Goal: Transaction & Acquisition: Purchase product/service

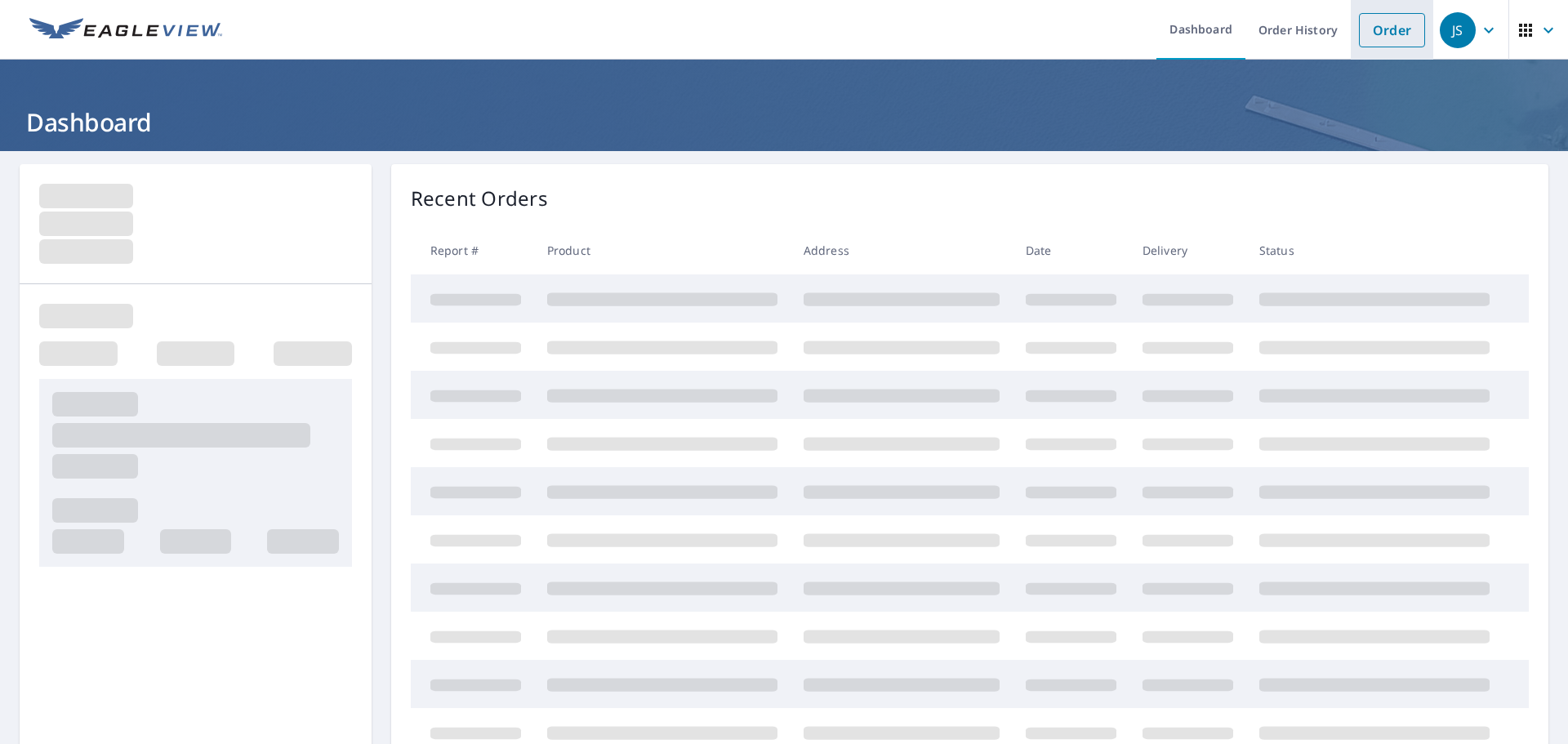
click at [1379, 33] on link "Order" at bounding box center [1392, 30] width 66 height 34
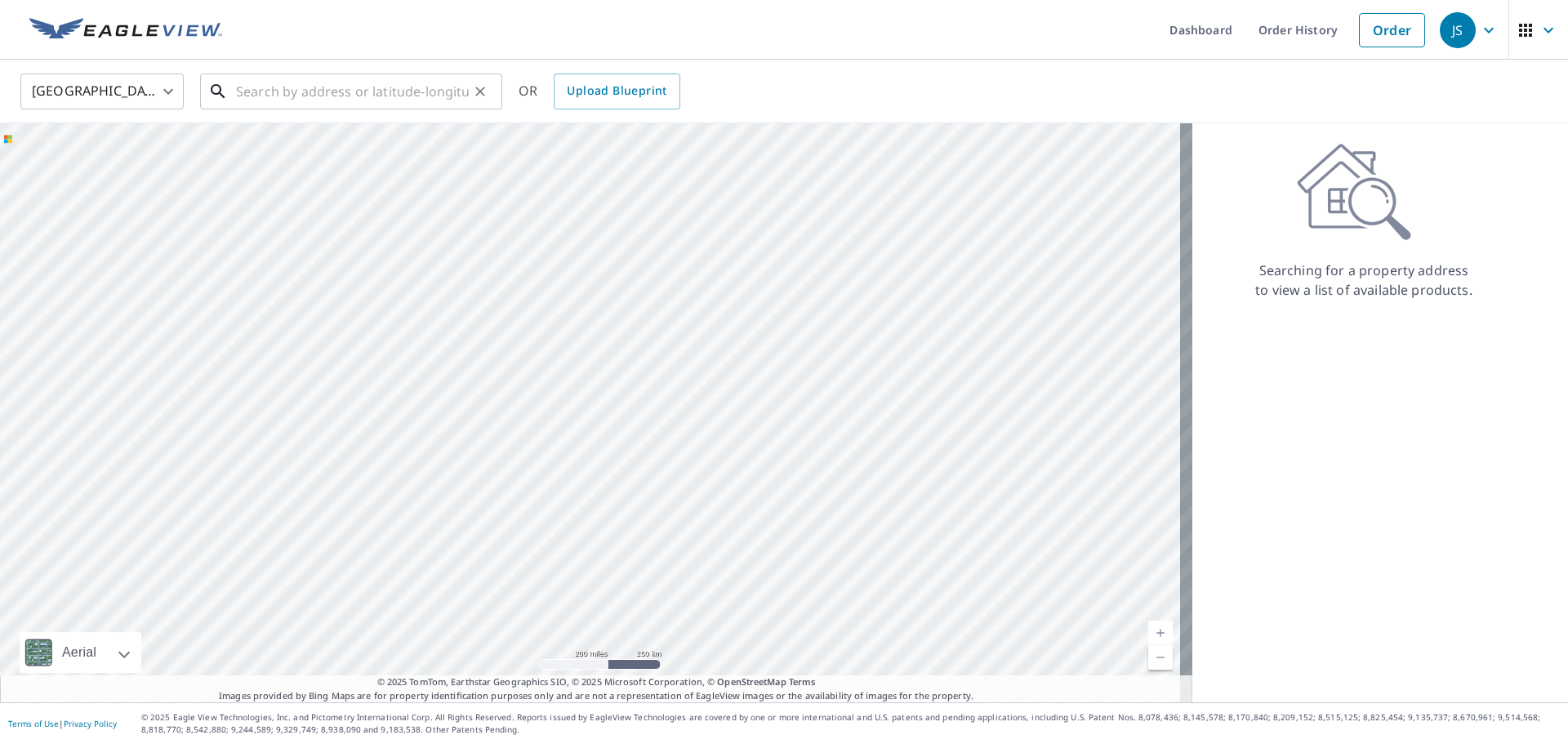
click at [296, 91] on input "text" at bounding box center [352, 91] width 233 height 46
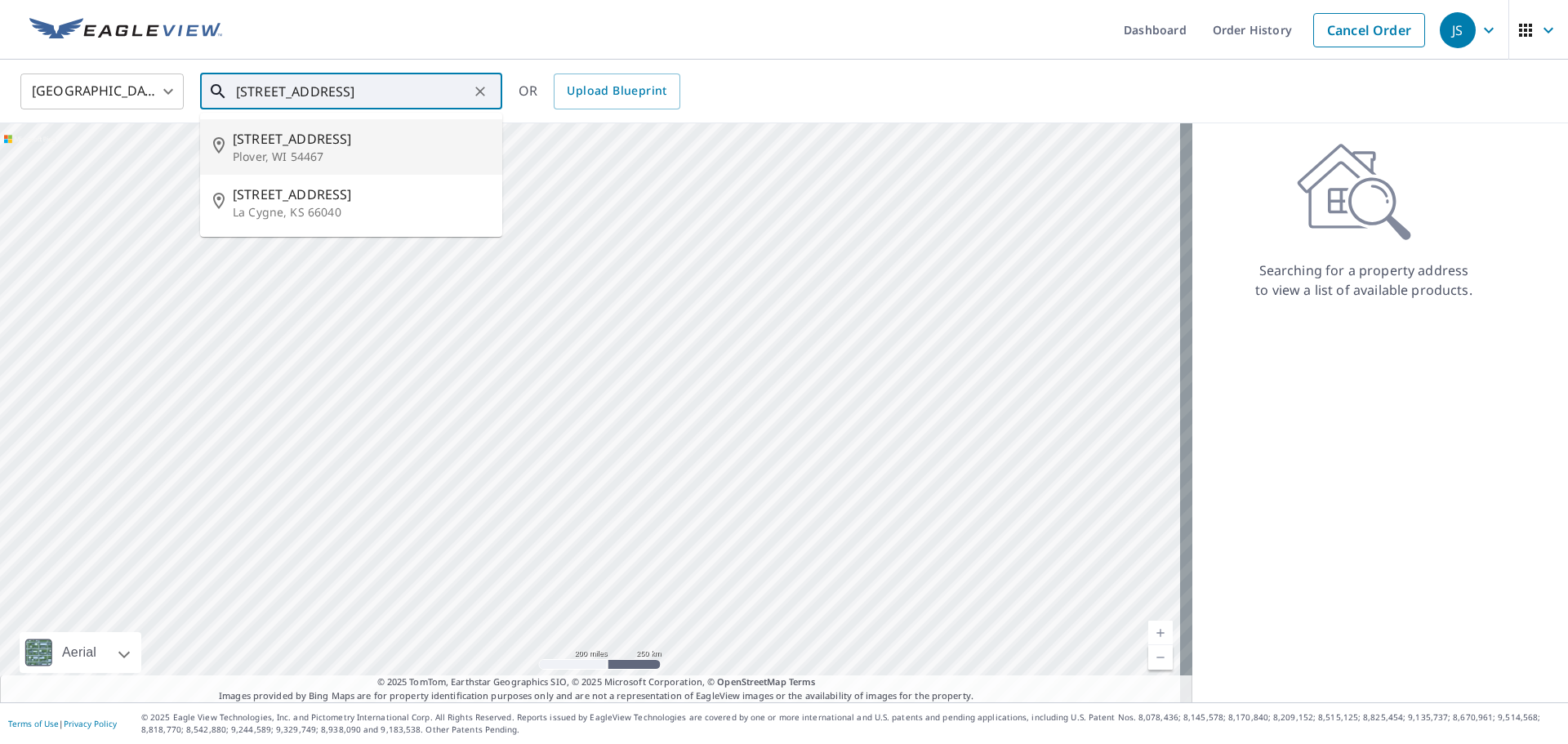
click at [292, 138] on span "[STREET_ADDRESS]" at bounding box center [360, 138] width 256 height 19
type input "[STREET_ADDRESS]"
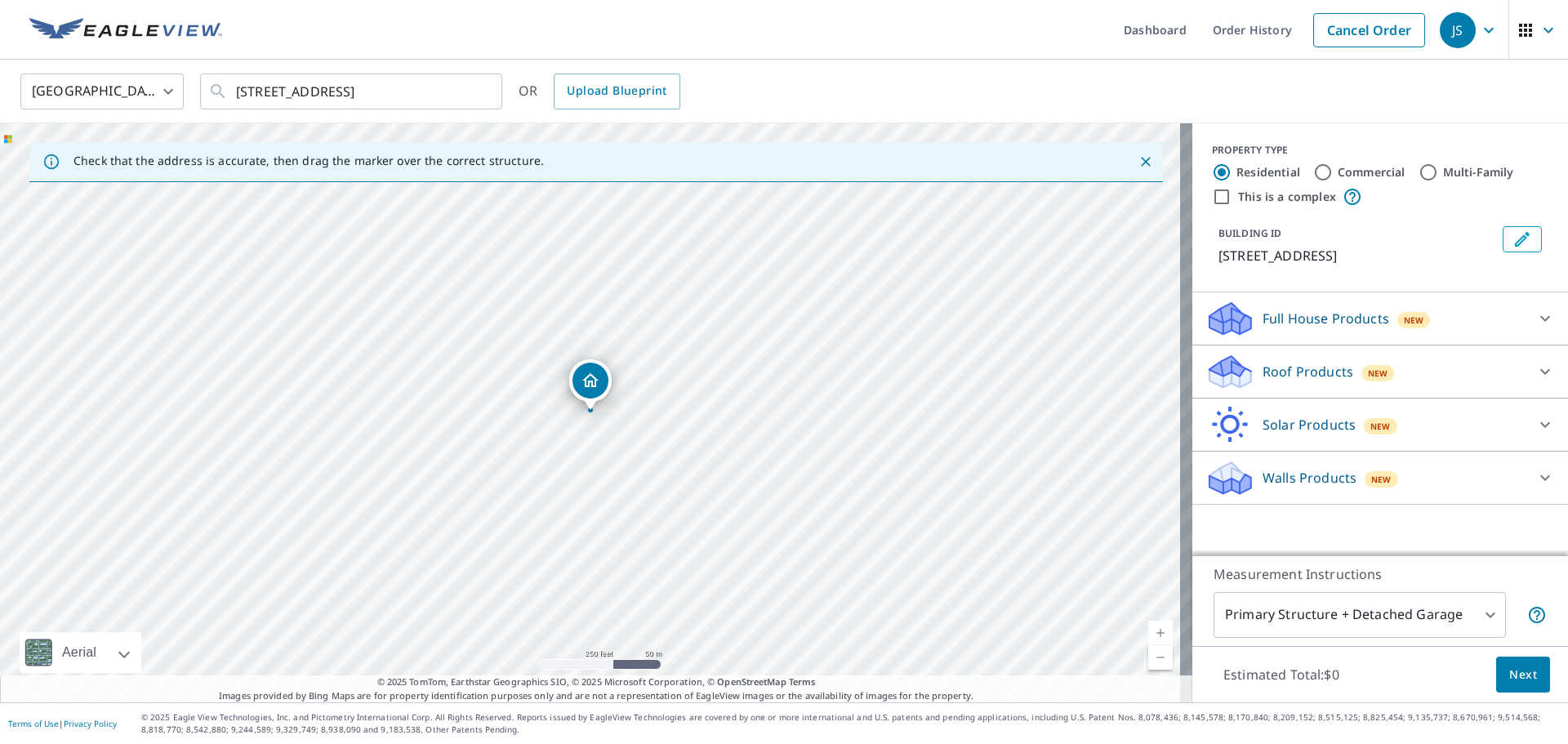
click at [1535, 374] on icon at bounding box center [1545, 371] width 19 height 19
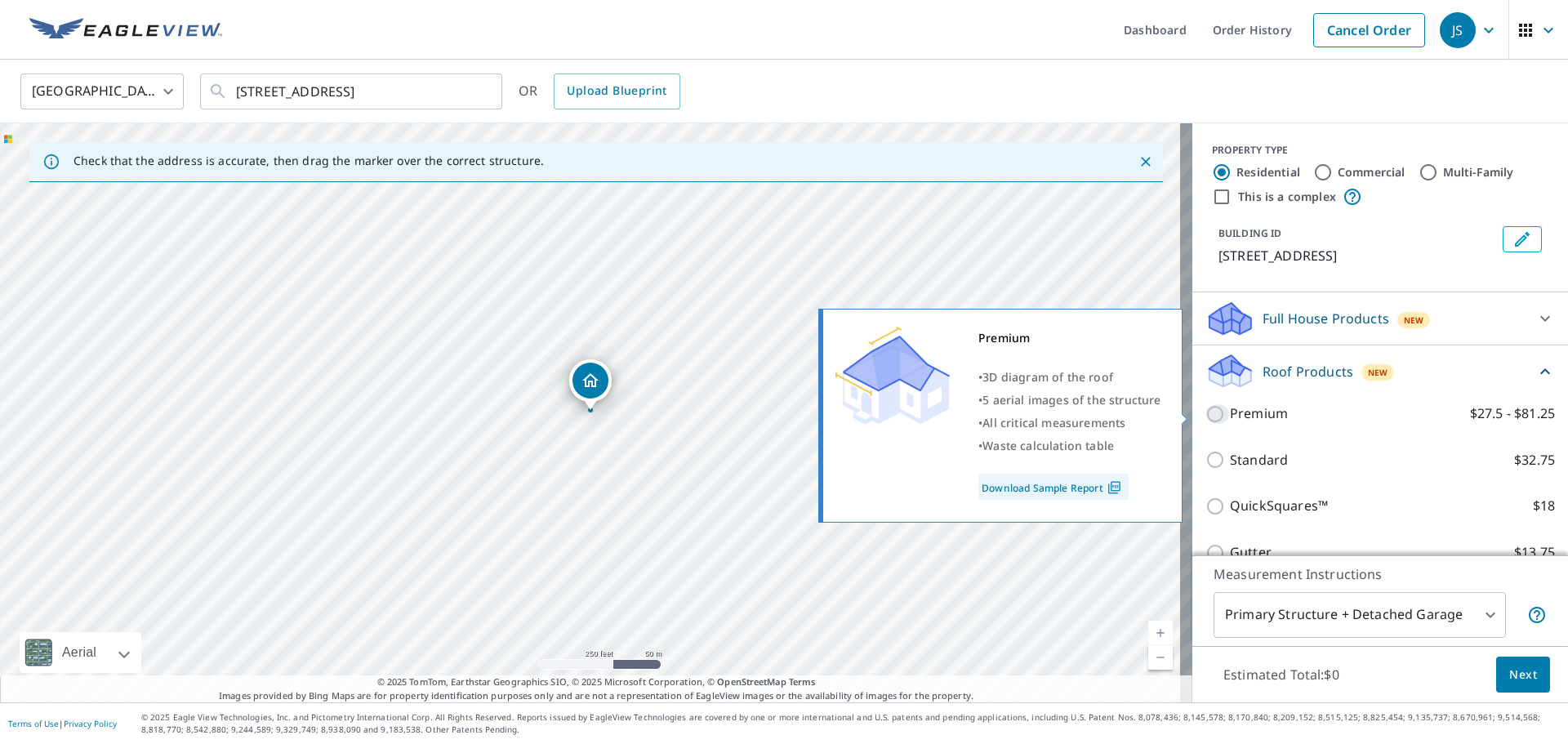
click at [1206, 415] on input "Premium $27.5 - $81.25" at bounding box center [1218, 413] width 24 height 19
checkbox input "true"
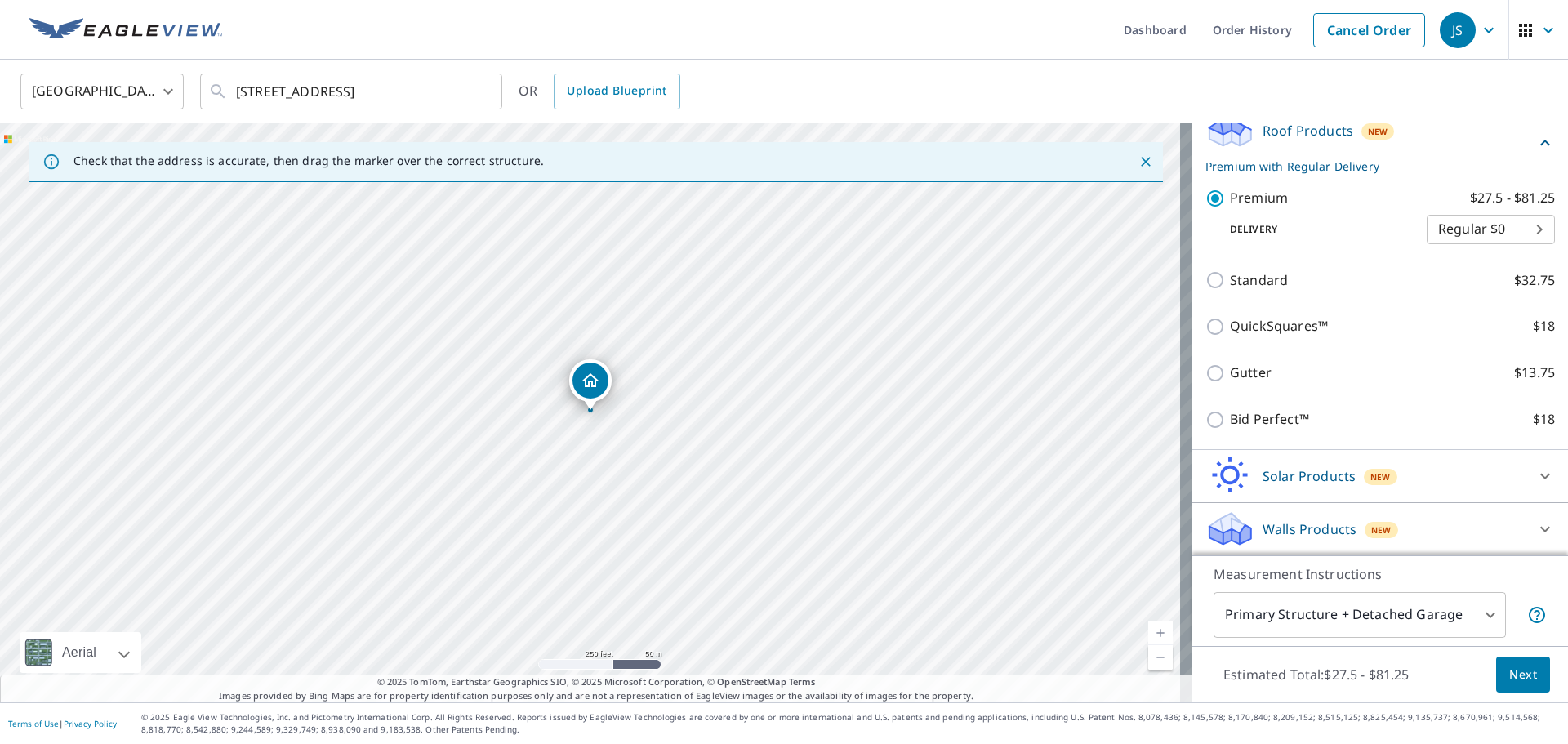
scroll to position [242, 0]
click at [1510, 678] on span "Next" at bounding box center [1523, 675] width 28 height 20
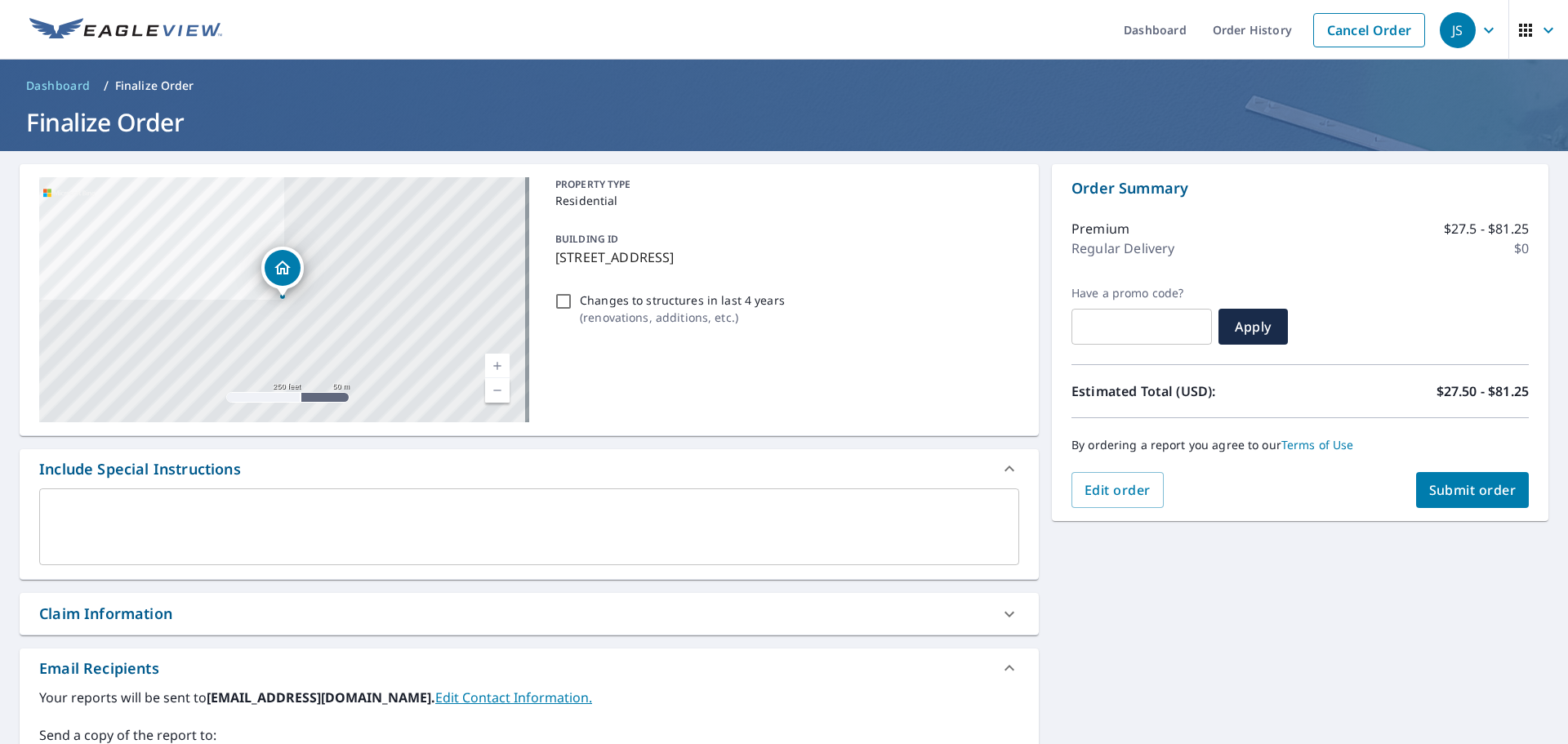
click at [1457, 490] on span "Submit order" at bounding box center [1473, 490] width 88 height 18
